Goal: Information Seeking & Learning: Learn about a topic

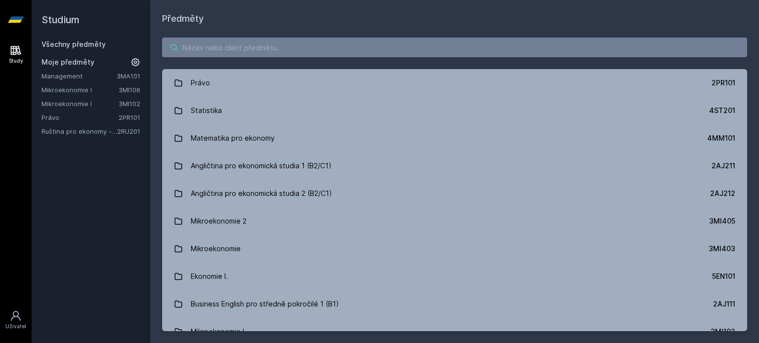
click at [290, 51] on input "search" at bounding box center [454, 48] width 585 height 20
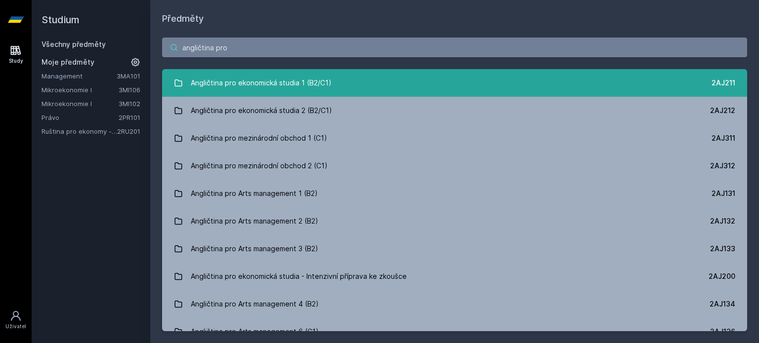
type input "angličtina pro"
click at [433, 88] on link "Angličtina pro ekonomická studia 1 (B2/C1) 2AJ211" at bounding box center [454, 83] width 585 height 28
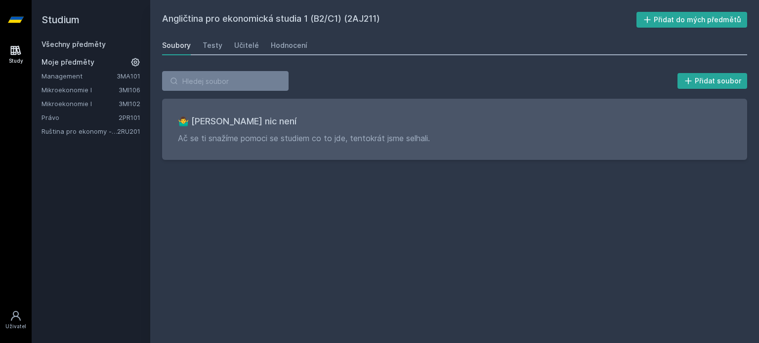
click at [199, 46] on div "Soubory Testy Učitelé Hodnocení" at bounding box center [454, 46] width 585 height 20
click at [207, 47] on div "Testy" at bounding box center [212, 45] width 20 height 10
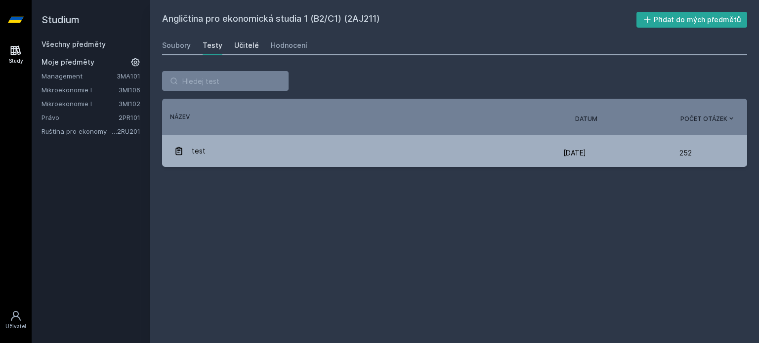
click at [249, 46] on div "Učitelé" at bounding box center [246, 45] width 25 height 10
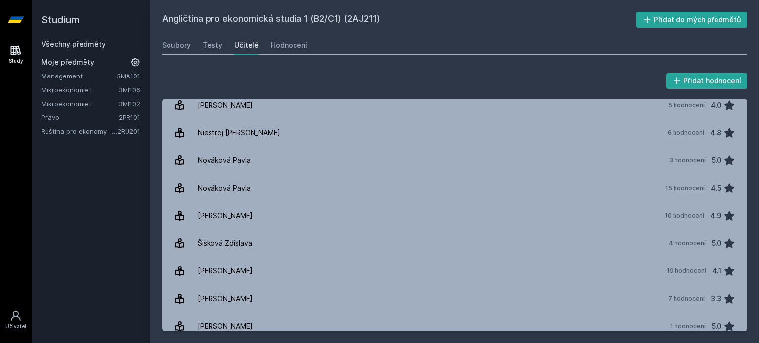
scroll to position [265, 0]
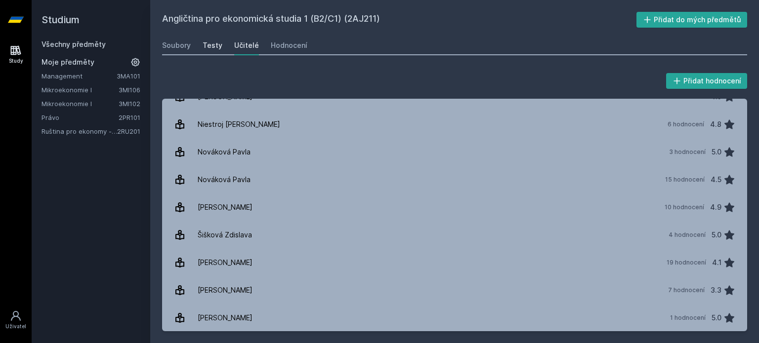
click at [217, 49] on div "Testy" at bounding box center [212, 45] width 20 height 10
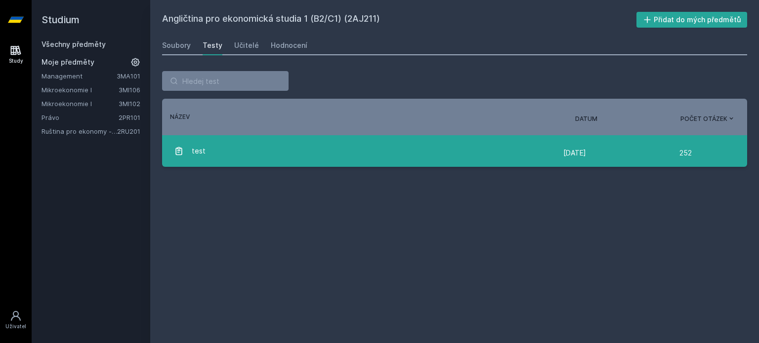
click at [262, 163] on link "test [DATE] [DATE] 252" at bounding box center [454, 151] width 585 height 32
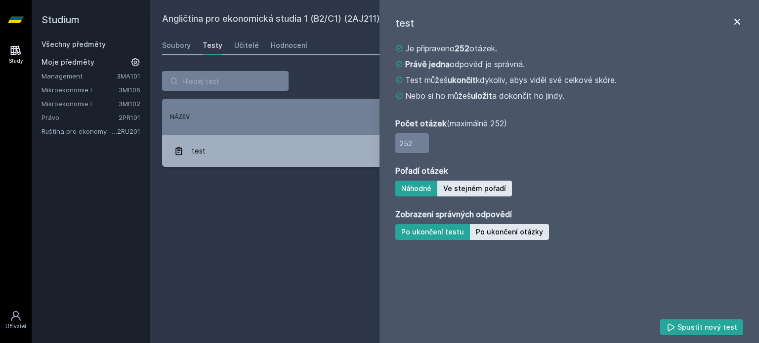
click at [731, 18] on icon at bounding box center [737, 22] width 12 height 12
